Goal: Task Accomplishment & Management: Complete application form

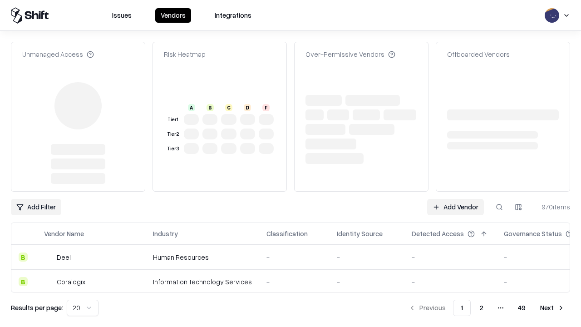
click at [456, 199] on link "Add Vendor" at bounding box center [455, 207] width 57 height 16
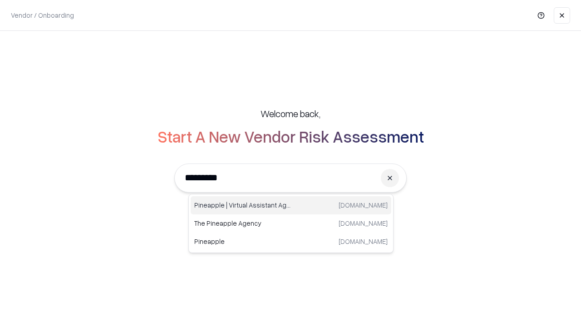
click at [291, 205] on div "Pineapple | Virtual Assistant Agency [DOMAIN_NAME]" at bounding box center [291, 205] width 201 height 18
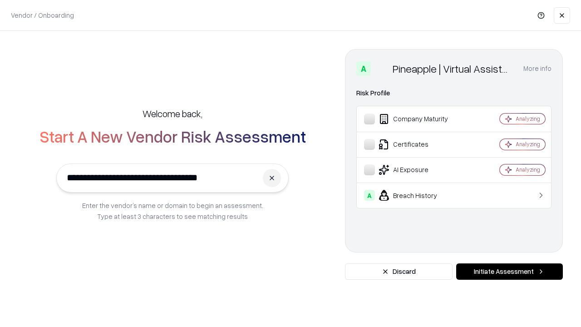
type input "**********"
click at [510, 272] on button "Initiate Assessment" at bounding box center [510, 271] width 107 height 16
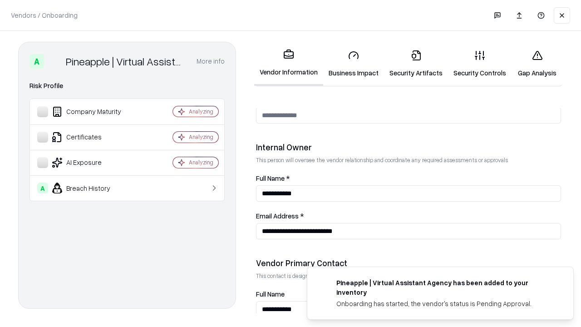
scroll to position [471, 0]
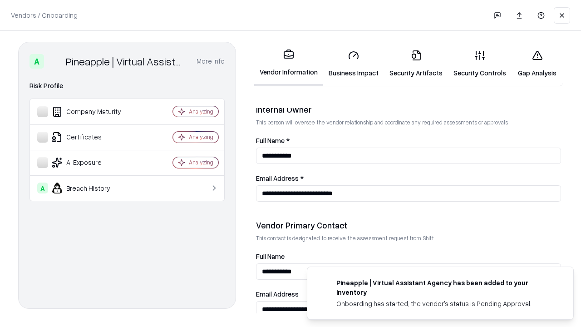
click at [354, 64] on link "Business Impact" at bounding box center [353, 64] width 61 height 42
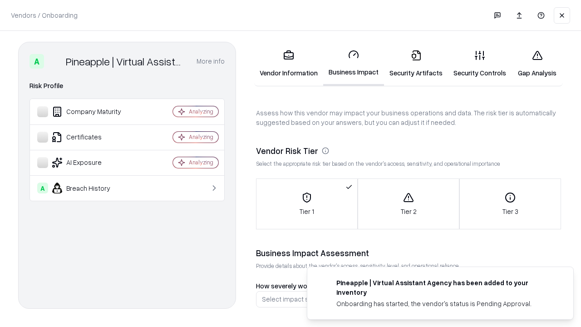
click at [537, 64] on link "Gap Analysis" at bounding box center [537, 64] width 51 height 42
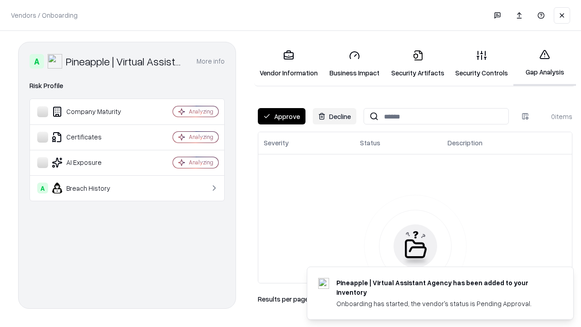
click at [282, 116] on button "Approve" at bounding box center [282, 116] width 48 height 16
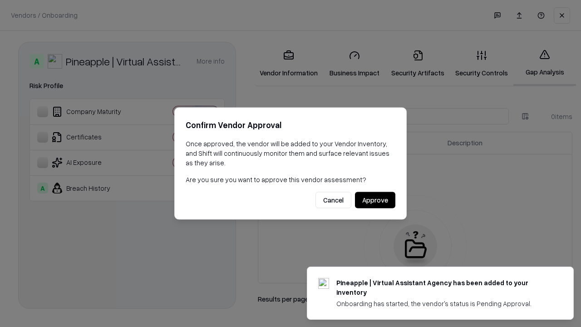
click at [375, 200] on button "Approve" at bounding box center [375, 200] width 40 height 16
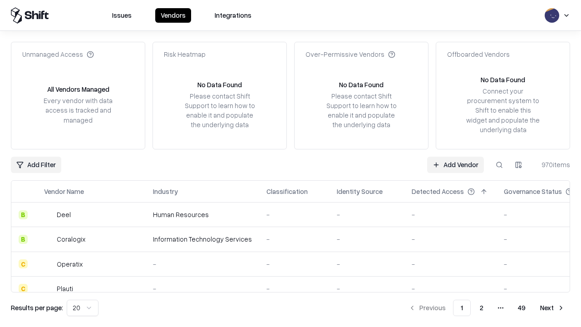
type input "**********"
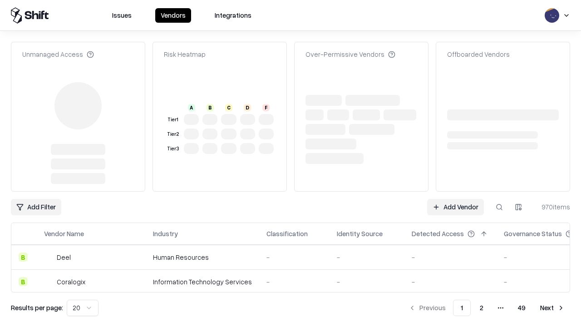
click at [456, 199] on link "Add Vendor" at bounding box center [455, 207] width 57 height 16
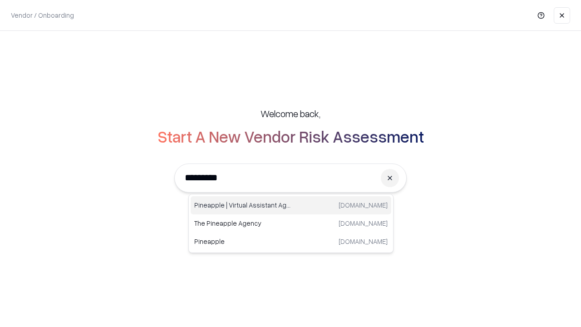
click at [291, 205] on div "Pineapple | Virtual Assistant Agency [DOMAIN_NAME]" at bounding box center [291, 205] width 201 height 18
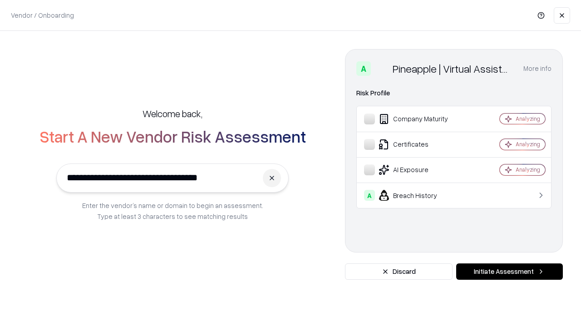
type input "**********"
click at [510, 272] on button "Initiate Assessment" at bounding box center [510, 271] width 107 height 16
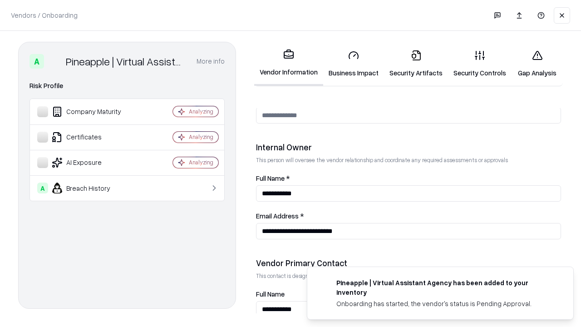
scroll to position [471, 0]
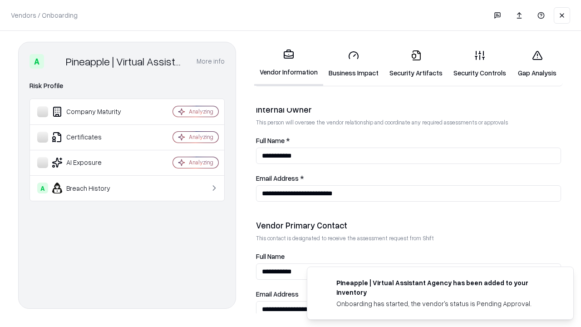
click at [537, 64] on link "Gap Analysis" at bounding box center [537, 64] width 51 height 42
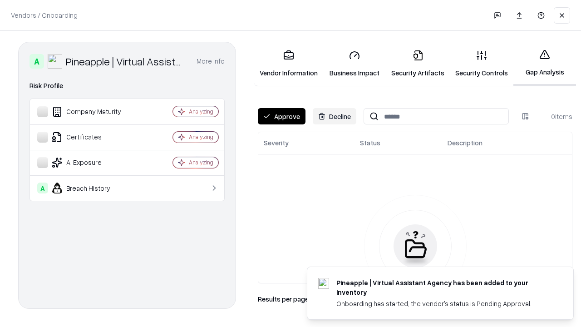
click at [282, 116] on button "Approve" at bounding box center [282, 116] width 48 height 16
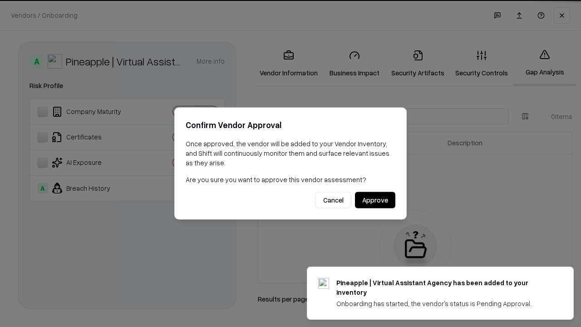
click at [375, 200] on button "Approve" at bounding box center [375, 200] width 40 height 16
